Goal: Transaction & Acquisition: Book appointment/travel/reservation

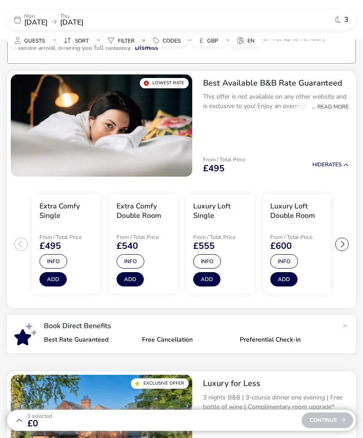
scroll to position [42, 0]
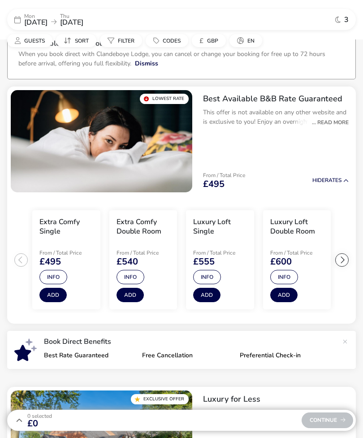
click at [300, 250] on p "From / Total Price" at bounding box center [297, 252] width 54 height 5
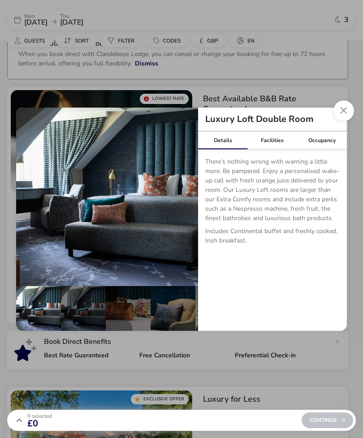
click at [347, 109] on button "Close dialog" at bounding box center [344, 110] width 21 height 21
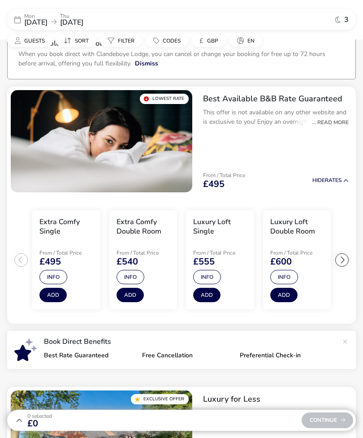
click at [290, 297] on button "Add" at bounding box center [283, 295] width 27 height 14
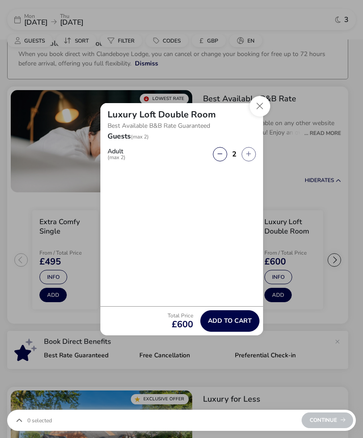
click at [264, 107] on button "Close" at bounding box center [260, 106] width 21 height 21
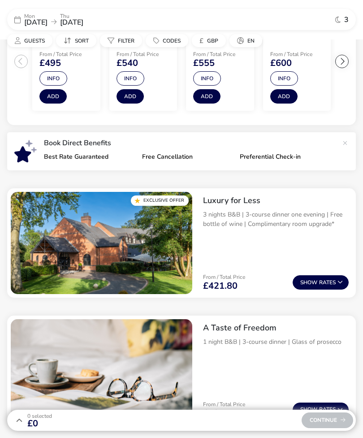
scroll to position [239, 0]
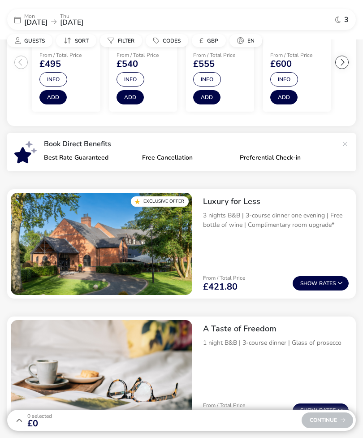
click at [319, 287] on button "Show Rates" at bounding box center [321, 283] width 56 height 14
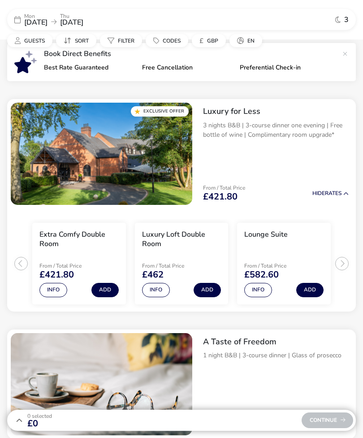
scroll to position [328, 0]
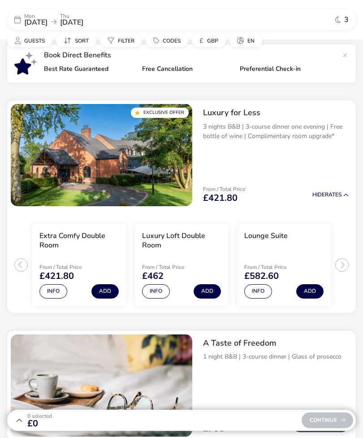
click at [159, 137] on img "1 / 1" at bounding box center [102, 155] width 182 height 102
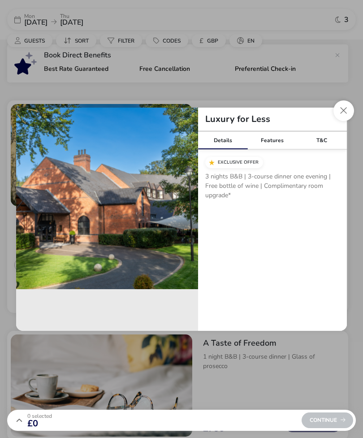
click at [350, 112] on button "Close modal" at bounding box center [344, 110] width 21 height 21
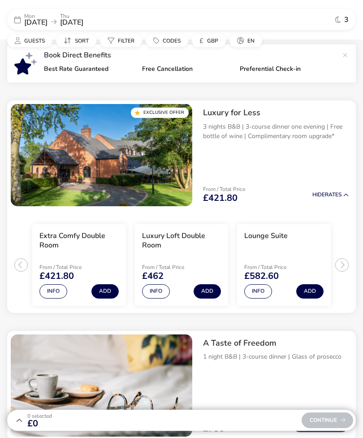
click at [189, 239] on h3 "Luxury Loft Double Room" at bounding box center [181, 240] width 79 height 19
click at [175, 235] on h3 "Luxury Loft Double Room" at bounding box center [181, 240] width 79 height 19
click at [210, 292] on button "Add" at bounding box center [207, 291] width 27 height 14
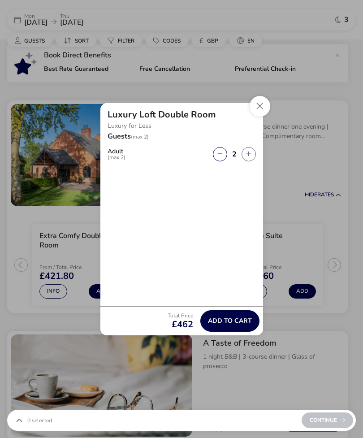
click at [261, 113] on button "Close" at bounding box center [260, 106] width 21 height 21
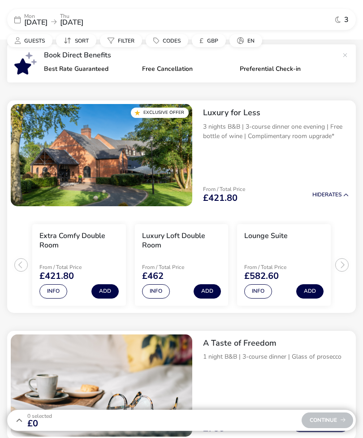
click at [228, 194] on span "£421.80" at bounding box center [220, 198] width 35 height 9
click at [165, 180] on img "1 / 1" at bounding box center [102, 155] width 182 height 102
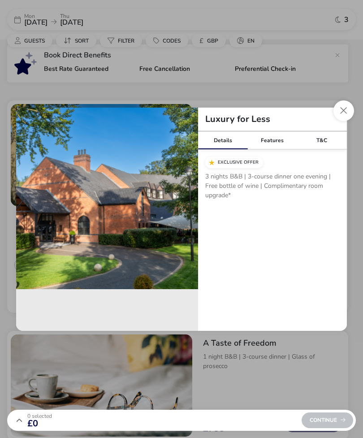
click at [277, 140] on div "Features" at bounding box center [273, 140] width 50 height 18
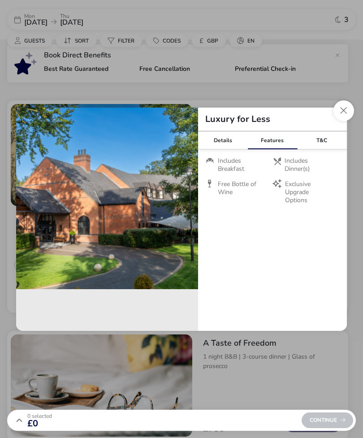
click at [301, 193] on span "Exclusive Upgrade Options" at bounding box center [309, 192] width 48 height 25
click at [326, 139] on div "T&C" at bounding box center [322, 140] width 50 height 18
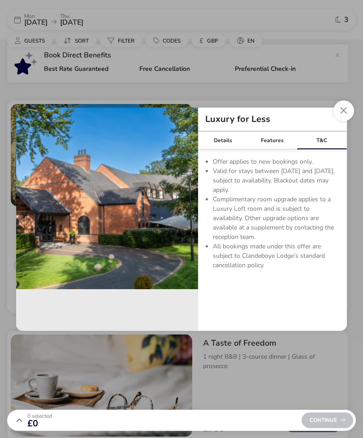
click at [344, 110] on button "Close modal" at bounding box center [344, 110] width 21 height 21
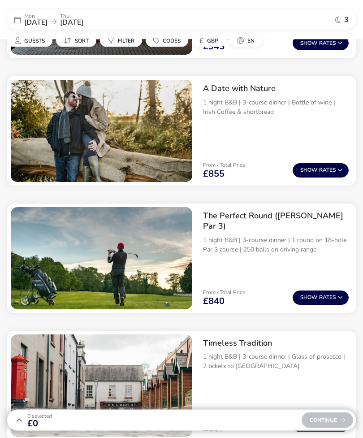
scroll to position [1028, 0]
